Goal: Information Seeking & Learning: Learn about a topic

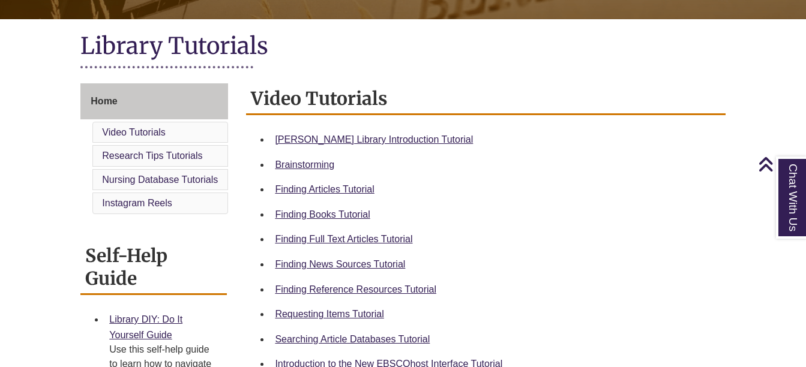
scroll to position [257, 0]
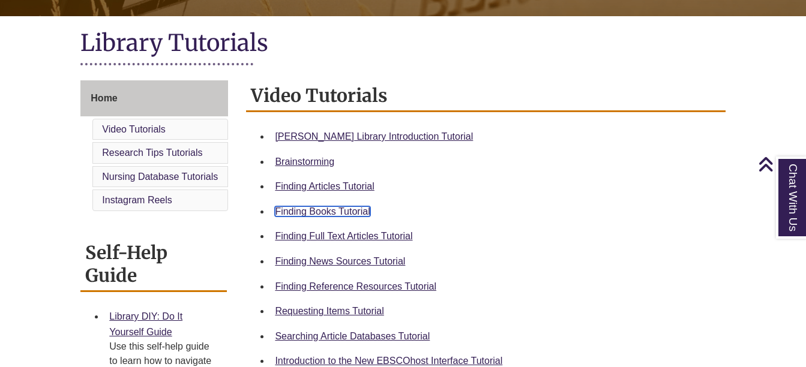
click at [318, 214] on link "Finding Books Tutorial" at bounding box center [322, 211] width 95 height 10
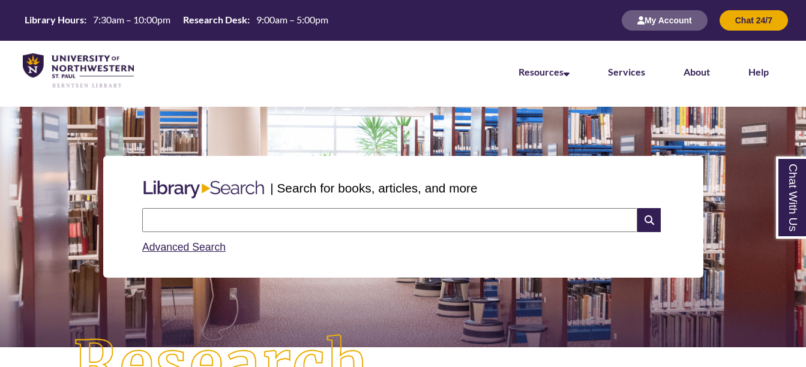
click at [298, 215] on input "text" at bounding box center [389, 220] width 495 height 24
type input "**********"
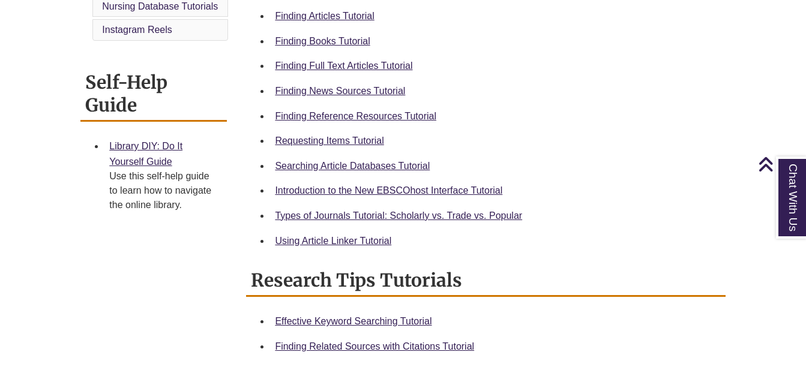
scroll to position [428, 0]
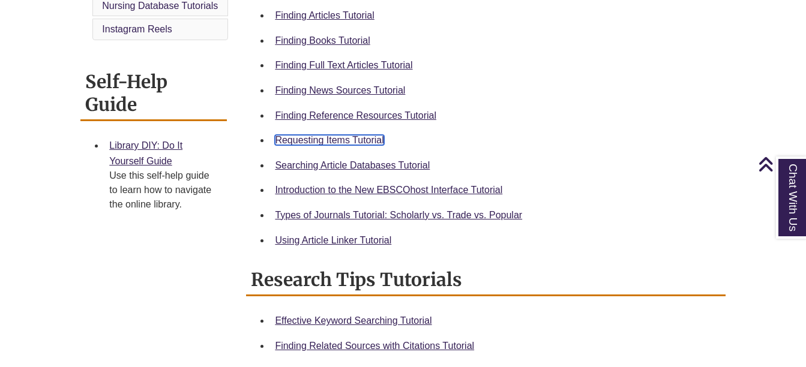
click at [333, 136] on link "Requesting Items Tutorial" at bounding box center [329, 140] width 109 height 10
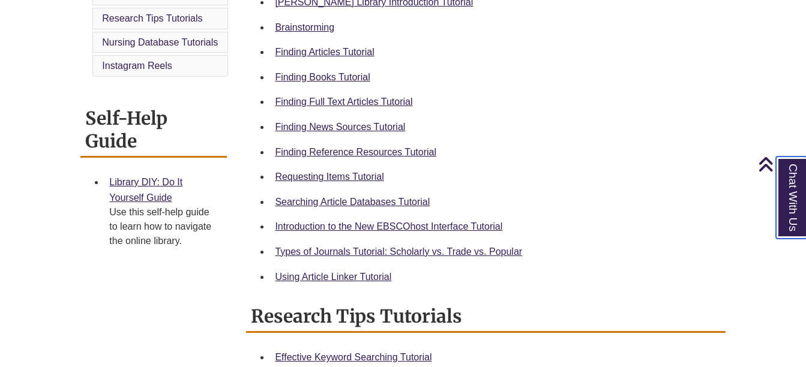
scroll to position [388, 0]
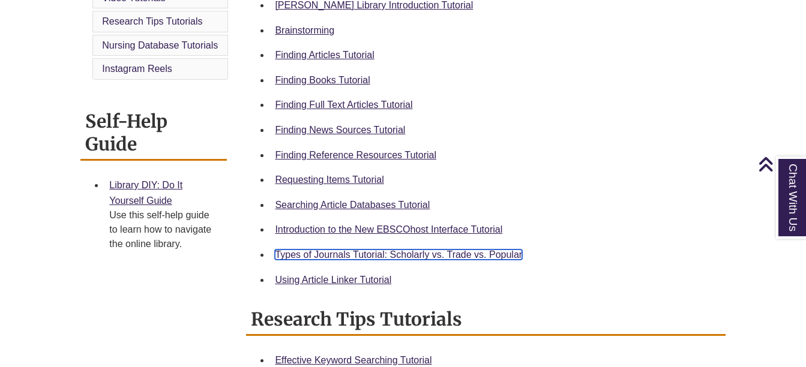
click at [367, 254] on link "Types of Journals Tutorial: Scholarly vs. Trade vs. Popular" at bounding box center [398, 255] width 247 height 10
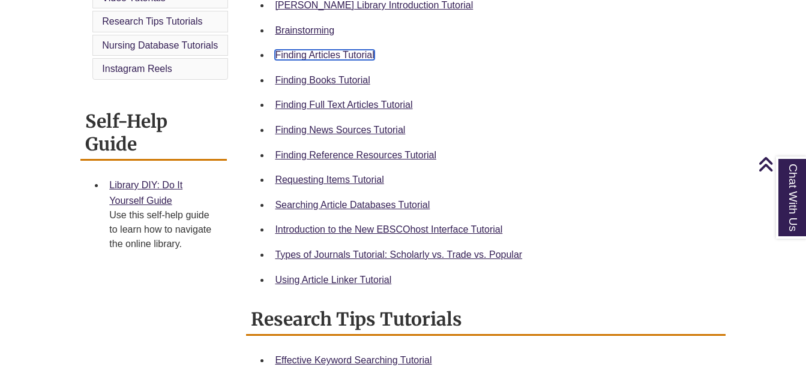
click at [348, 52] on link "Finding Articles Tutorial" at bounding box center [324, 55] width 99 height 10
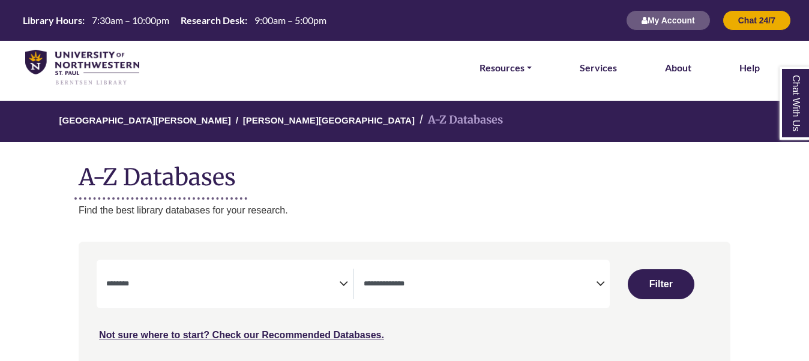
select select "Database Subject Filter"
select select "Database Types Filter"
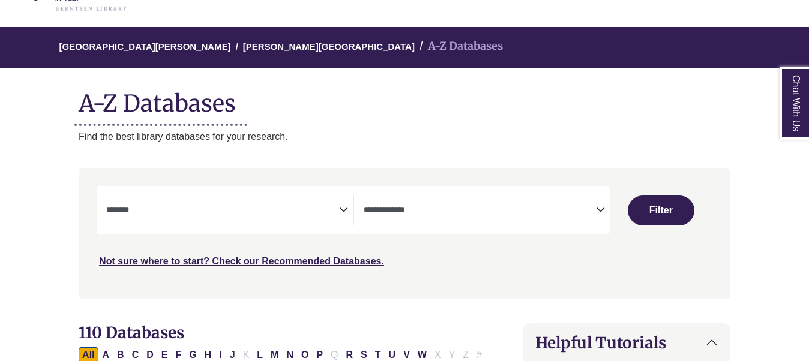
scroll to position [79, 0]
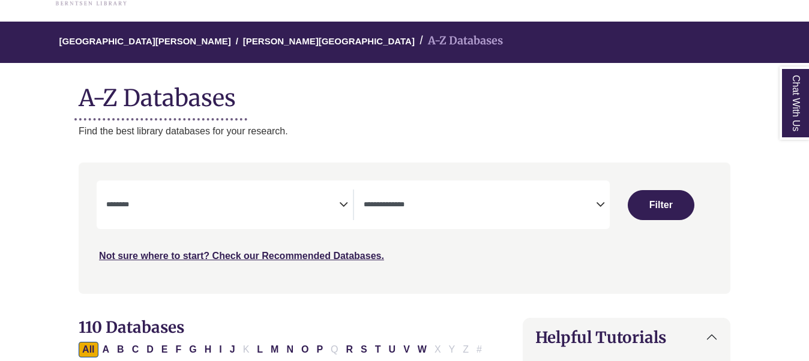
click at [263, 200] on span "Search filters" at bounding box center [222, 203] width 232 height 10
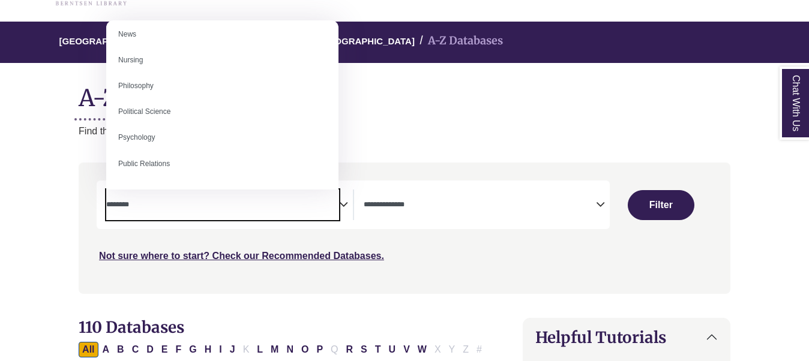
scroll to position [888, 0]
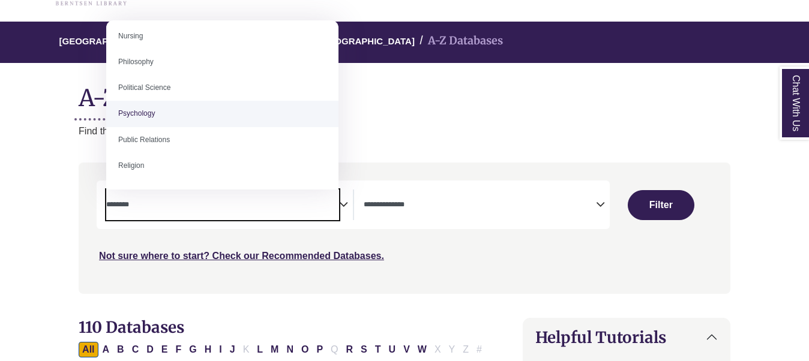
select select "*****"
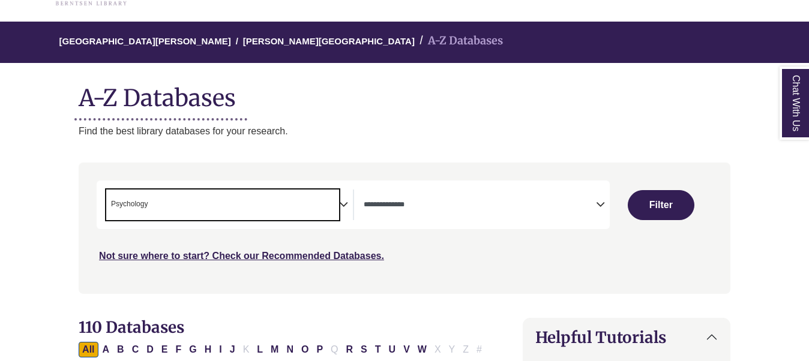
scroll to position [426, 0]
click at [328, 205] on span "× Psychology" at bounding box center [222, 205] width 232 height 31
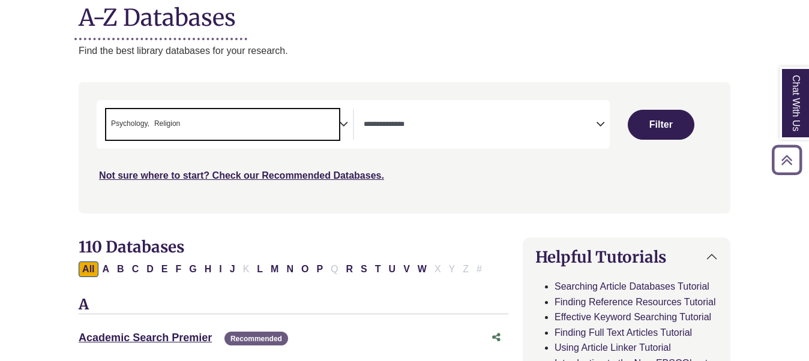
scroll to position [159, 0]
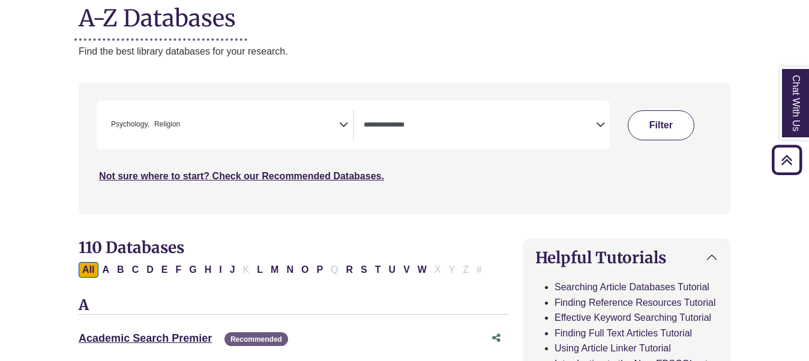
click at [656, 134] on button "Filter" at bounding box center [661, 125] width 66 height 30
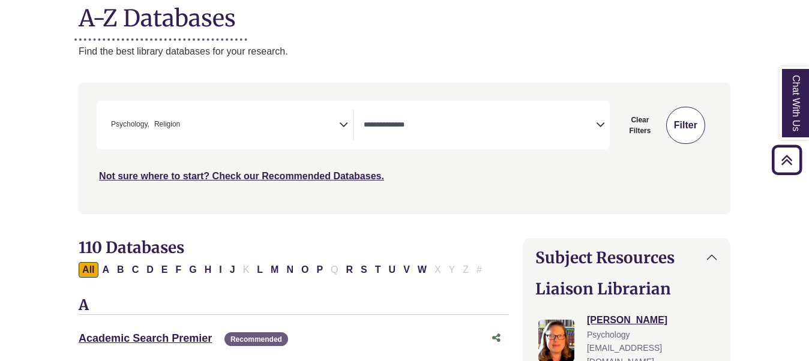
select select "Database Types Filter"
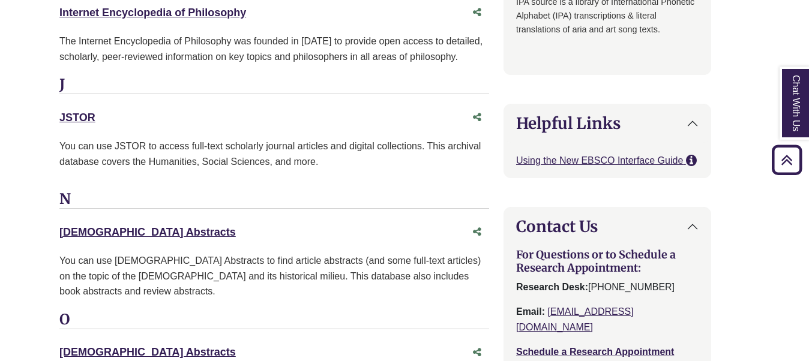
scroll to position [1453, 19]
